Goal: Check status: Check status

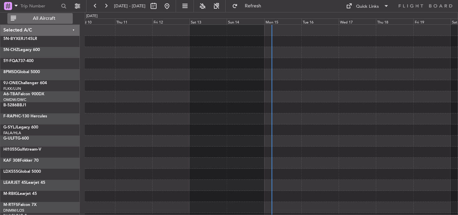
drag, startPoint x: 50, startPoint y: 19, endPoint x: 40, endPoint y: 13, distance: 12.1
click at [48, 19] on span "All Aircraft" at bounding box center [43, 18] width 53 height 5
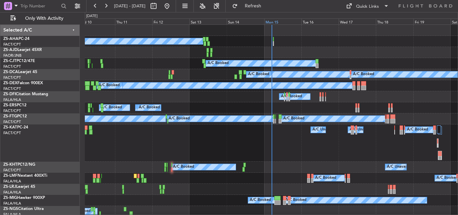
click at [268, 22] on div "Mon 15" at bounding box center [282, 21] width 37 height 6
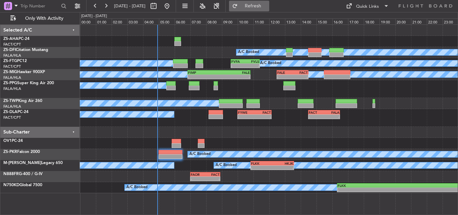
click at [267, 5] on span "Refresh" at bounding box center [253, 6] width 28 height 5
click at [267, 6] on span "Refresh" at bounding box center [253, 6] width 28 height 5
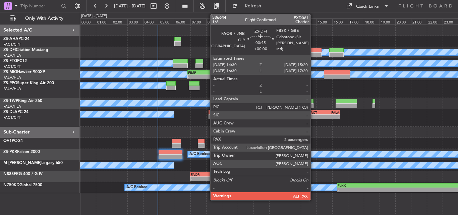
click at [314, 52] on div at bounding box center [314, 50] width 13 height 5
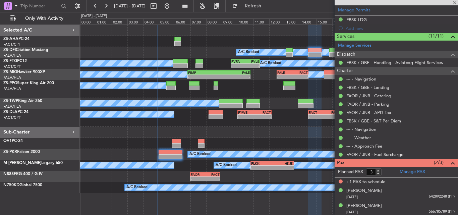
scroll to position [155, 0]
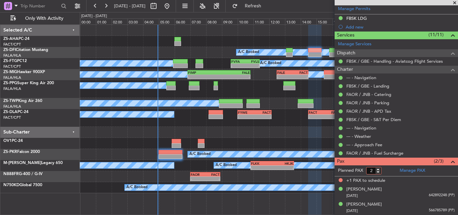
type input "2"
click at [379, 172] on input "2" at bounding box center [373, 170] width 15 height 7
click at [384, 170] on form "Planned PAX" at bounding box center [366, 170] width 62 height 11
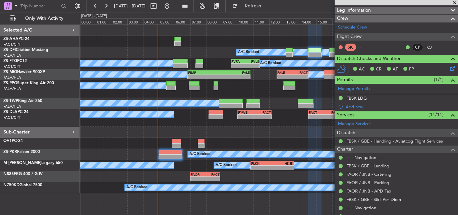
scroll to position [0, 0]
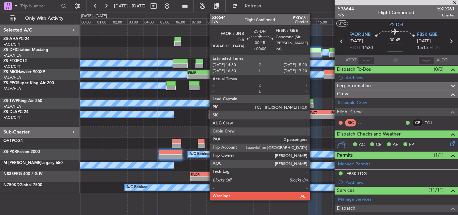
click at [313, 51] on div at bounding box center [314, 50] width 13 height 5
click at [312, 52] on div at bounding box center [314, 50] width 13 height 5
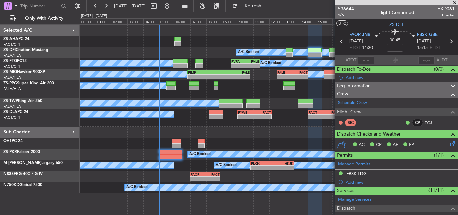
scroll to position [147, 0]
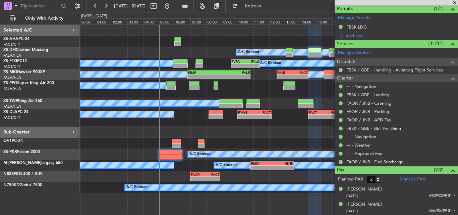
click at [456, 3] on span at bounding box center [454, 3] width 7 height 6
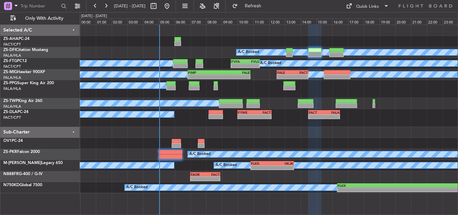
type input "0"
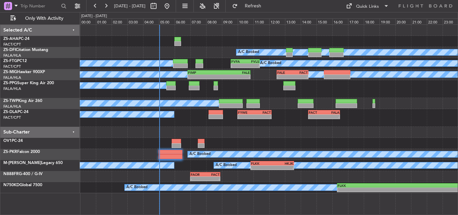
scroll to position [0, 0]
